Goal: Task Accomplishment & Management: Manage account settings

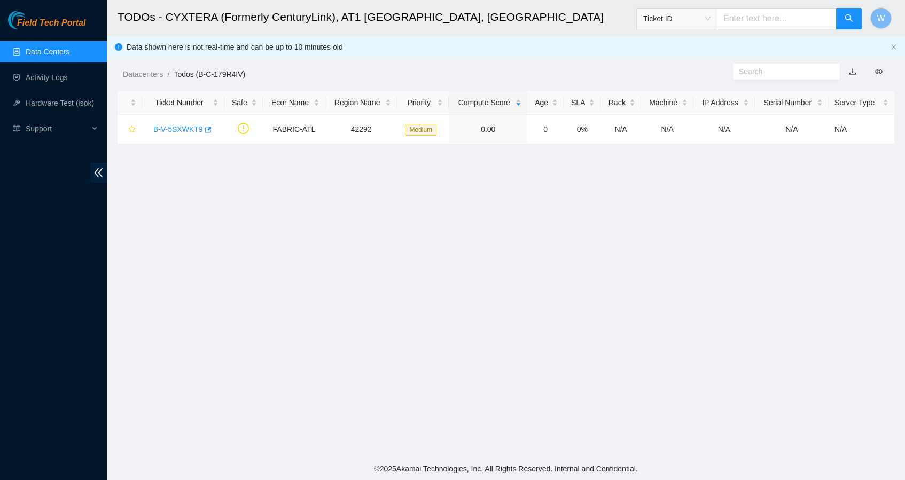
scroll to position [2, 0]
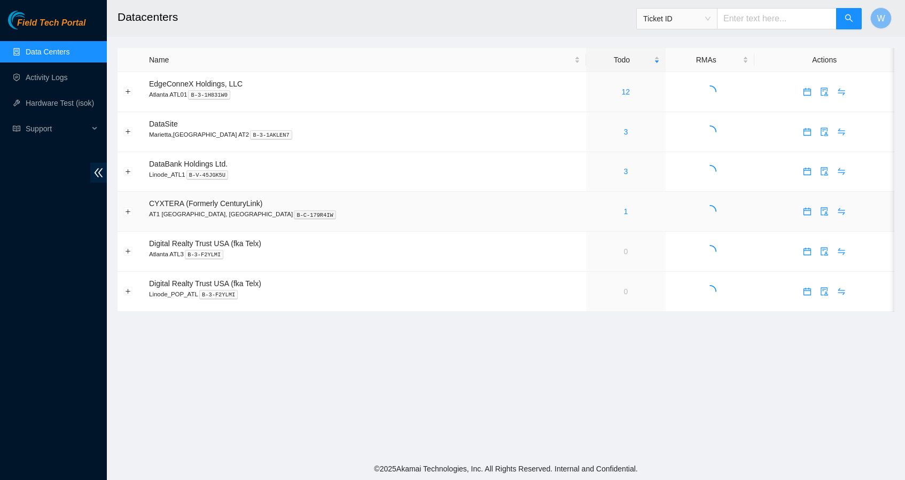
click at [592, 212] on div "1" at bounding box center [626, 212] width 68 height 12
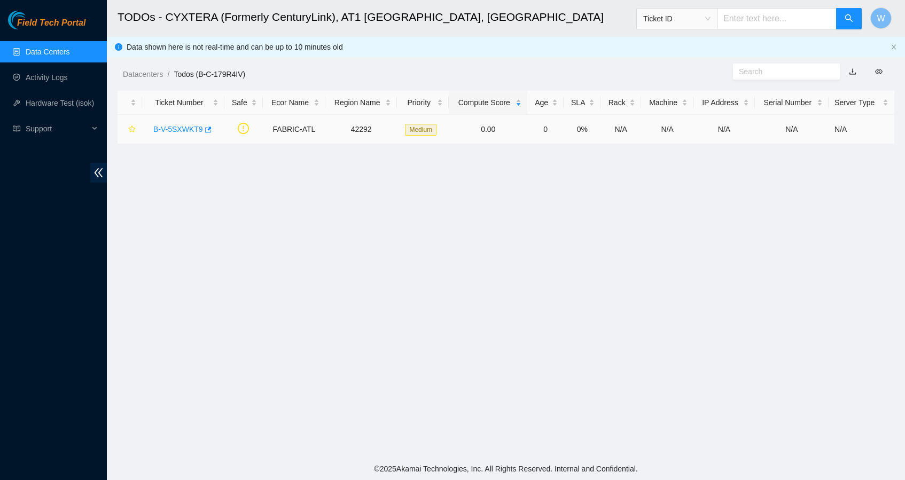
click at [170, 127] on link "B-V-5SXWKT9" at bounding box center [178, 129] width 50 height 9
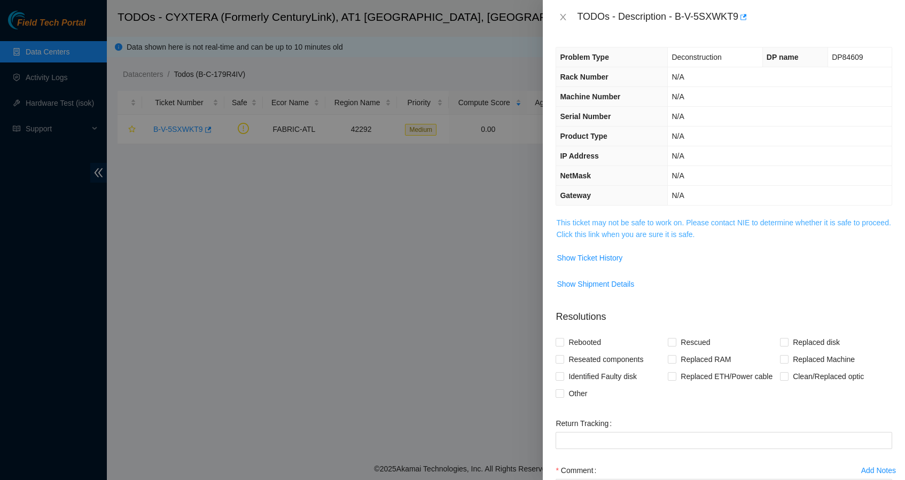
click at [749, 221] on link "This ticket may not be safe to work on. Please contact NIE to determine whether…" at bounding box center [723, 228] width 334 height 20
